Goal: Task Accomplishment & Management: Complete application form

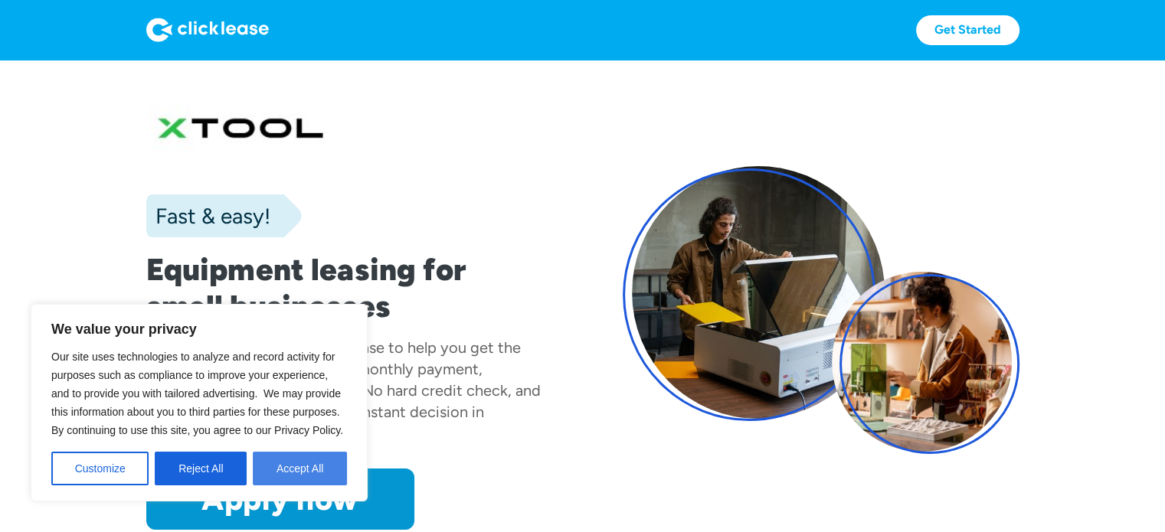
click at [299, 468] on button "Accept All" at bounding box center [300, 469] width 94 height 34
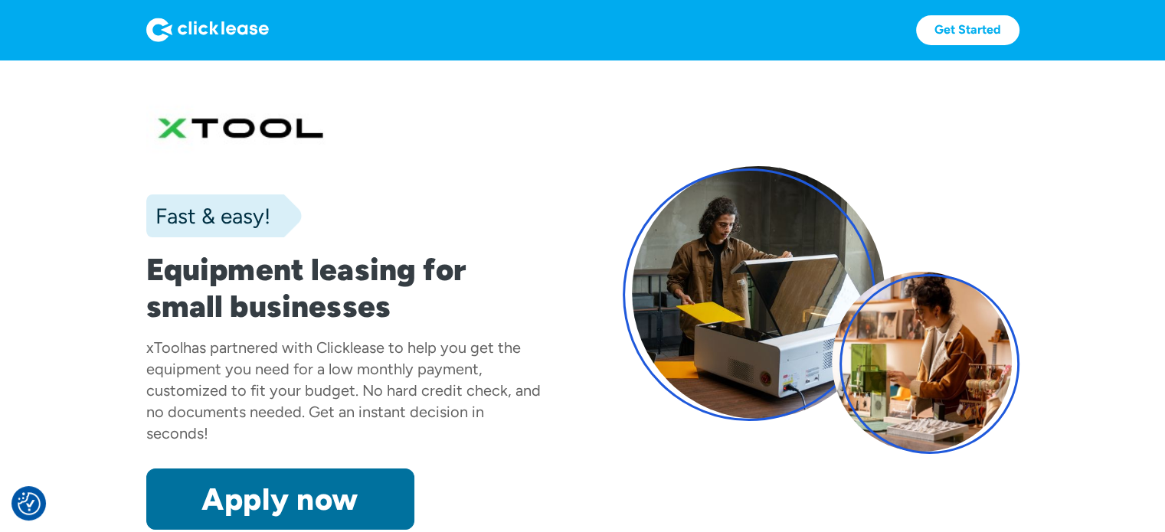
click at [287, 487] on link "Apply now" at bounding box center [280, 499] width 268 height 61
